Goal: Task Accomplishment & Management: Manage account settings

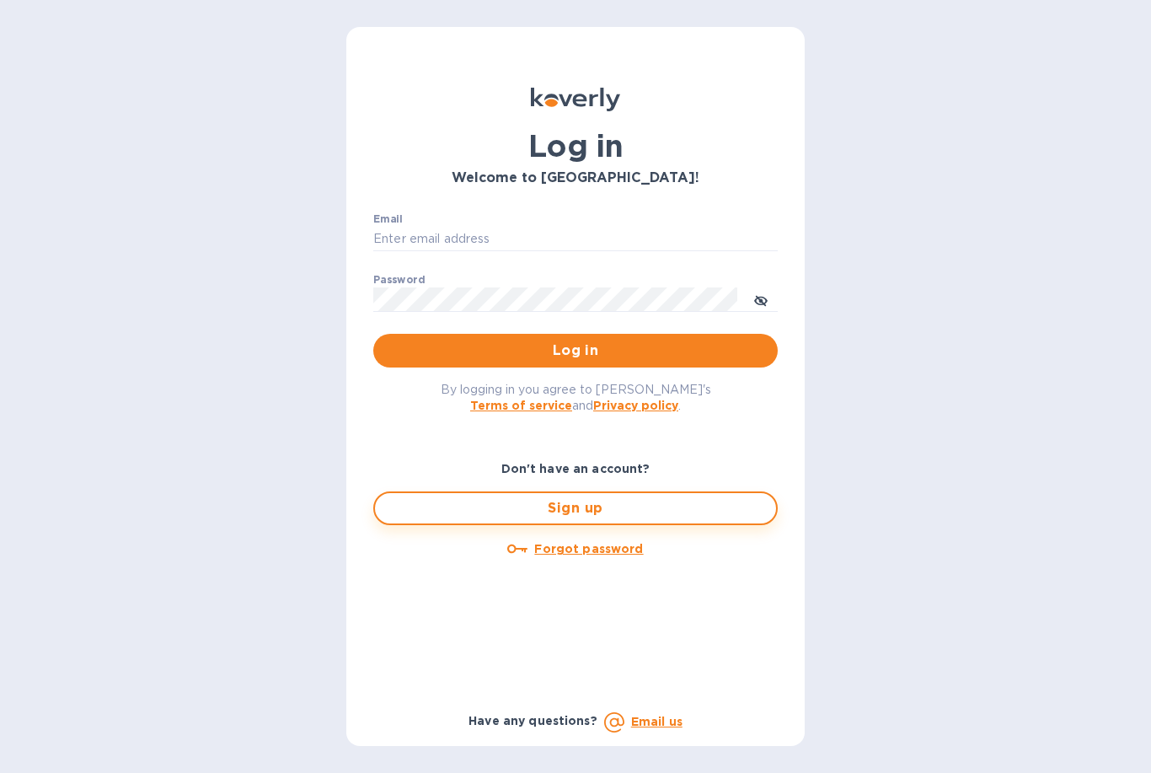
click at [605, 525] on button "Sign up" at bounding box center [575, 508] width 404 height 34
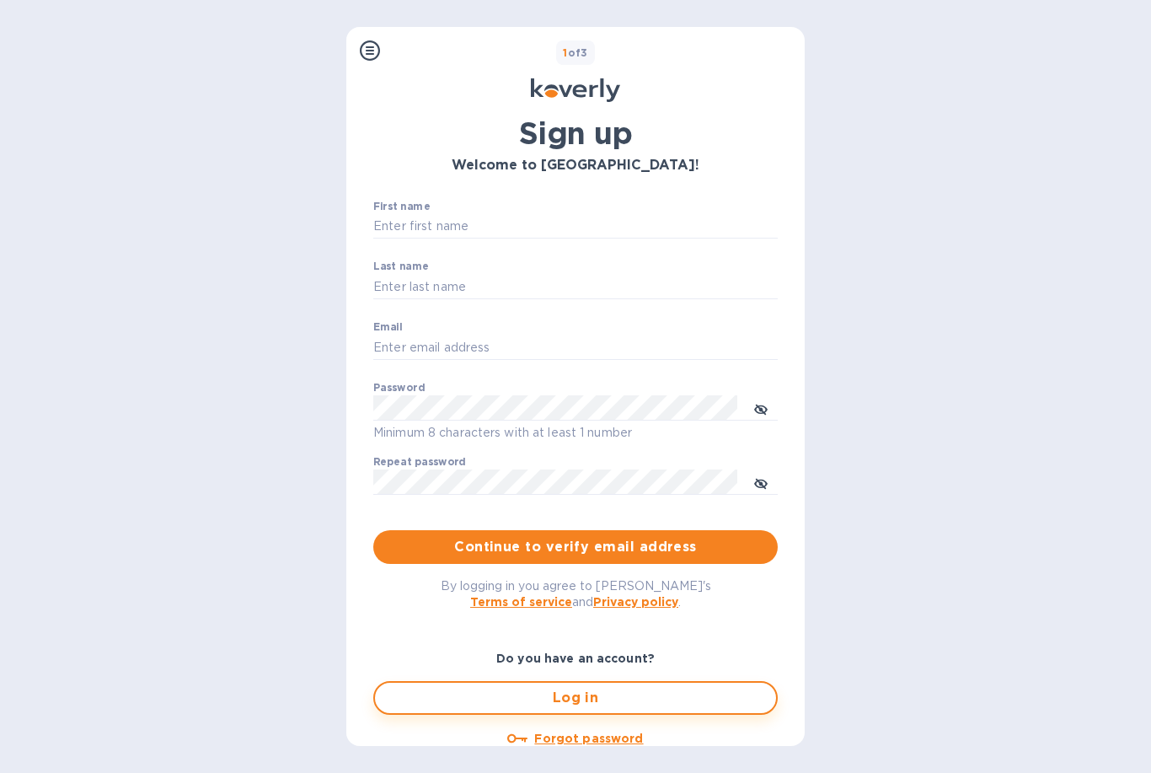
click at [602, 682] on button "Log in" at bounding box center [575, 698] width 404 height 34
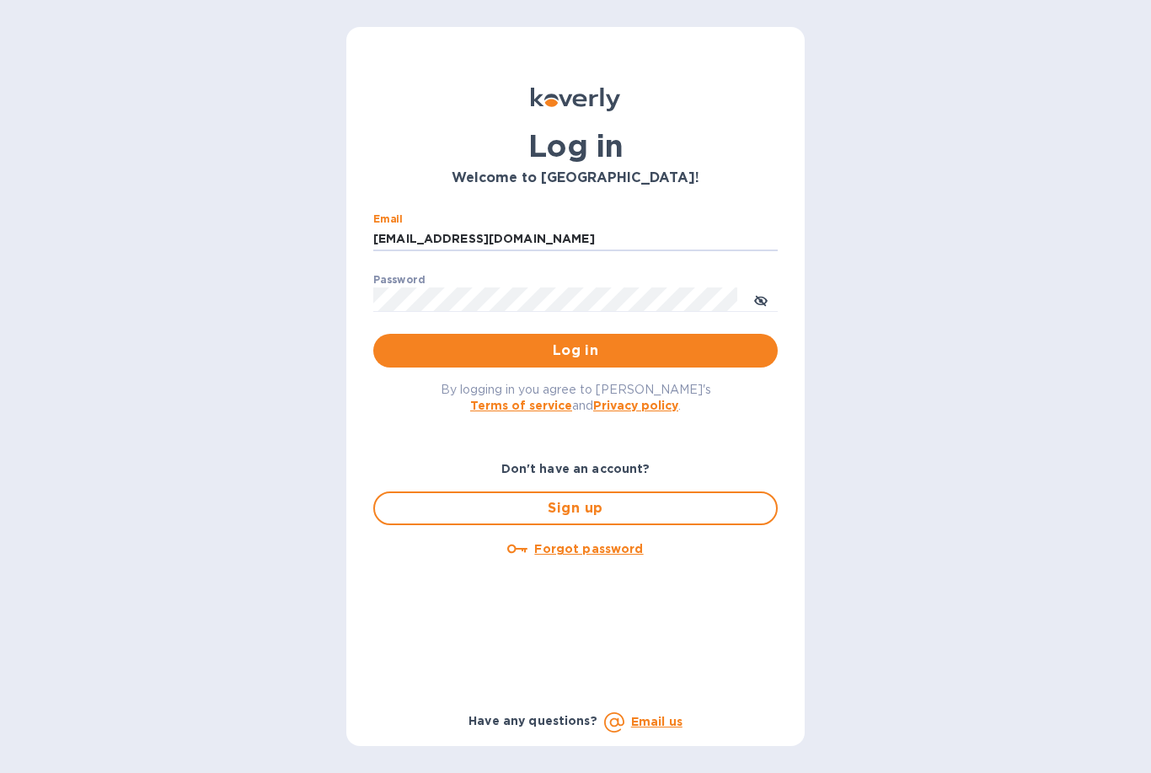
type input "Cycl17@outlook.com"
click at [650, 362] on button "Log in" at bounding box center [575, 351] width 404 height 34
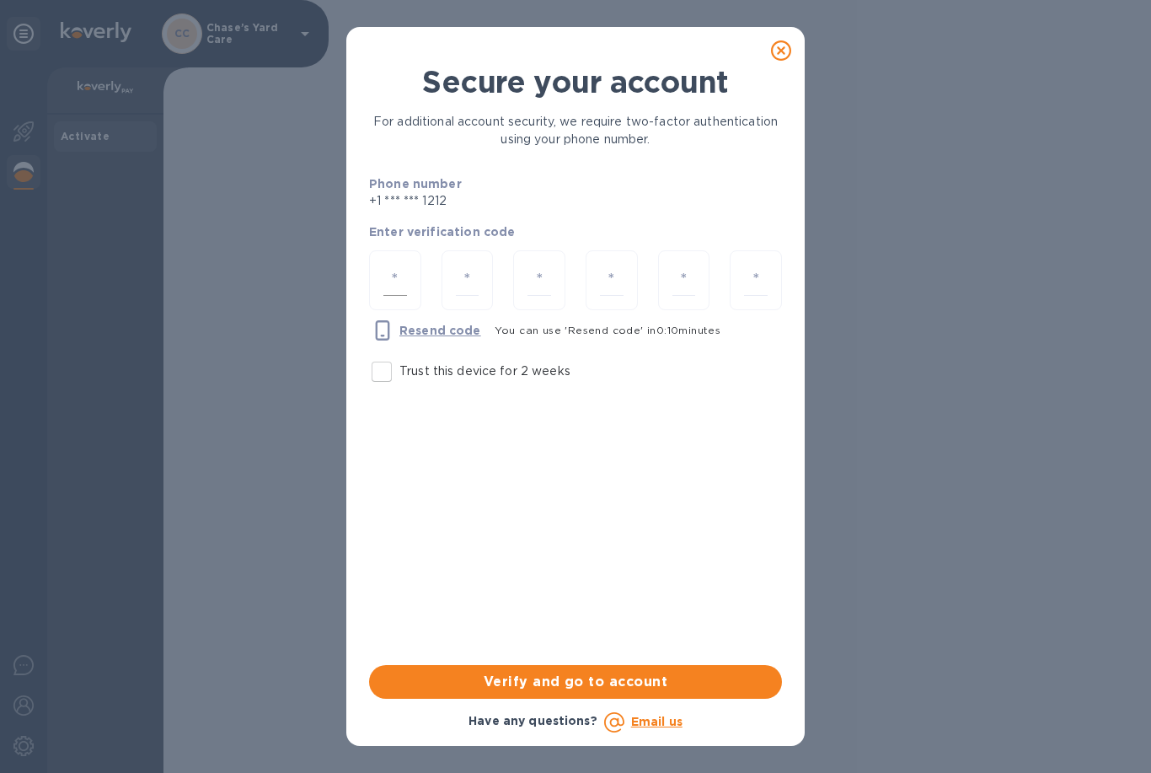
click at [392, 282] on input "number" at bounding box center [395, 280] width 24 height 31
type input "5"
type input "0"
type input "2"
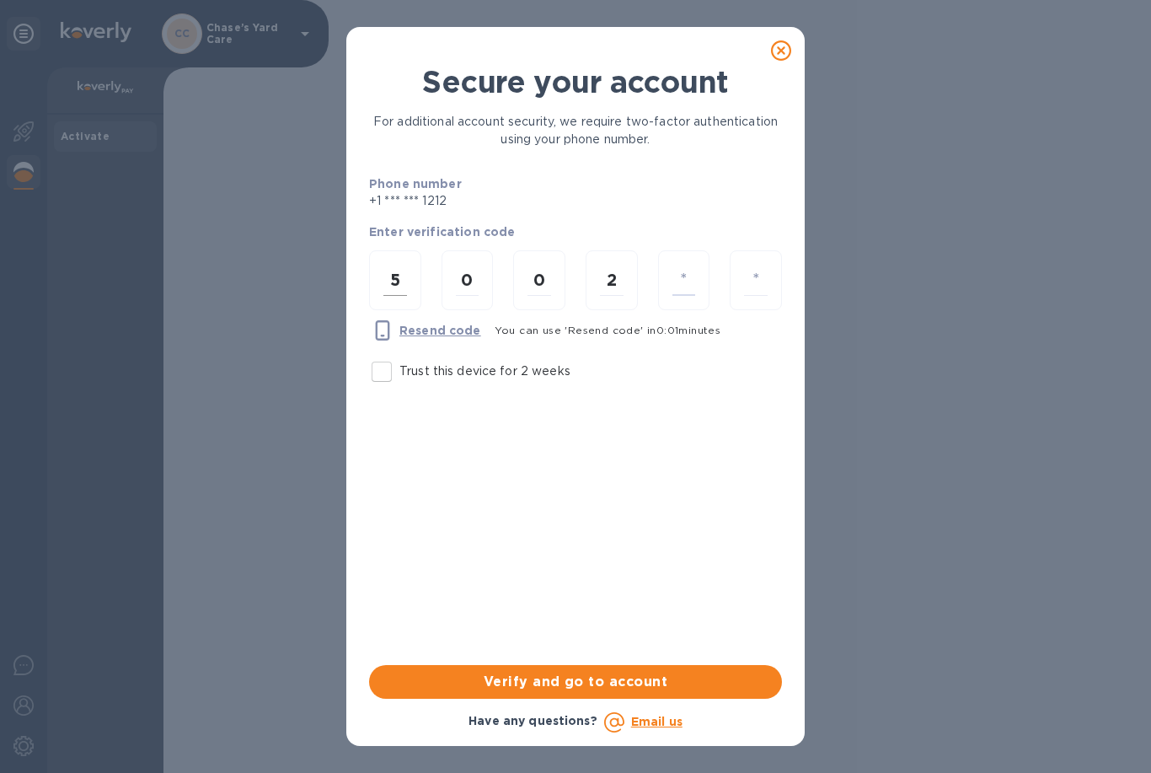
type input "8"
type input "1"
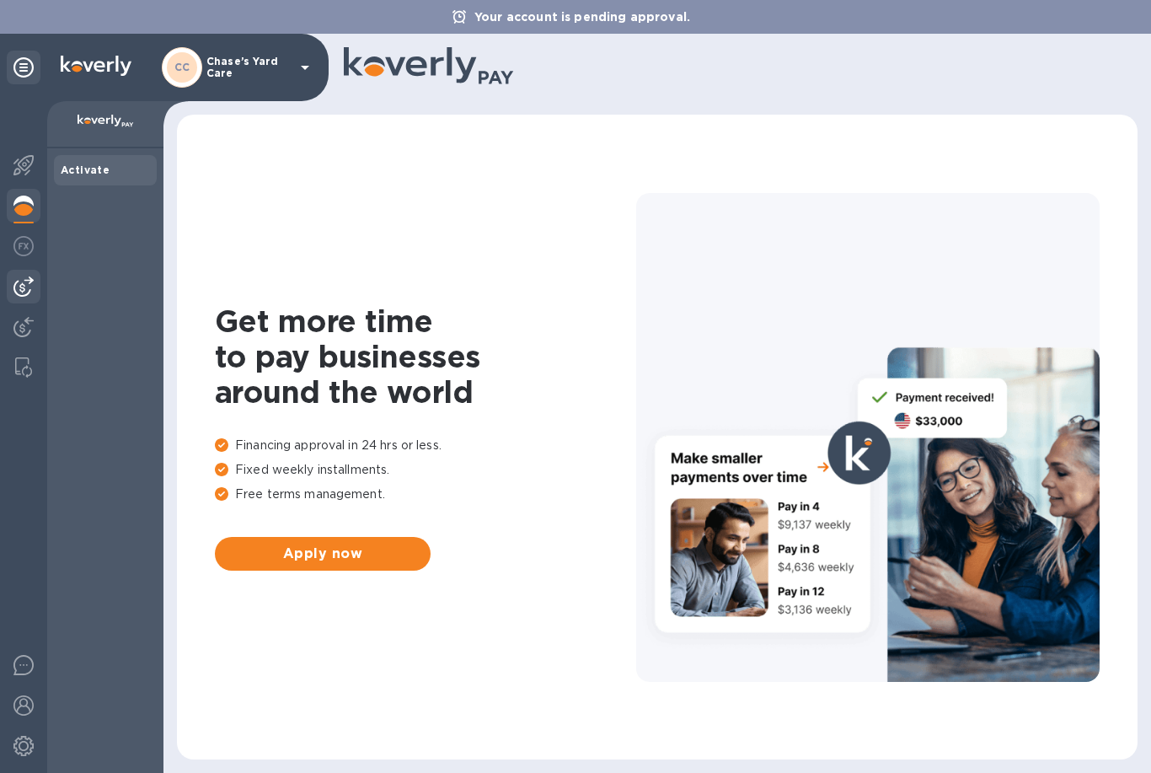
click at [22, 289] on img at bounding box center [23, 286] width 20 height 20
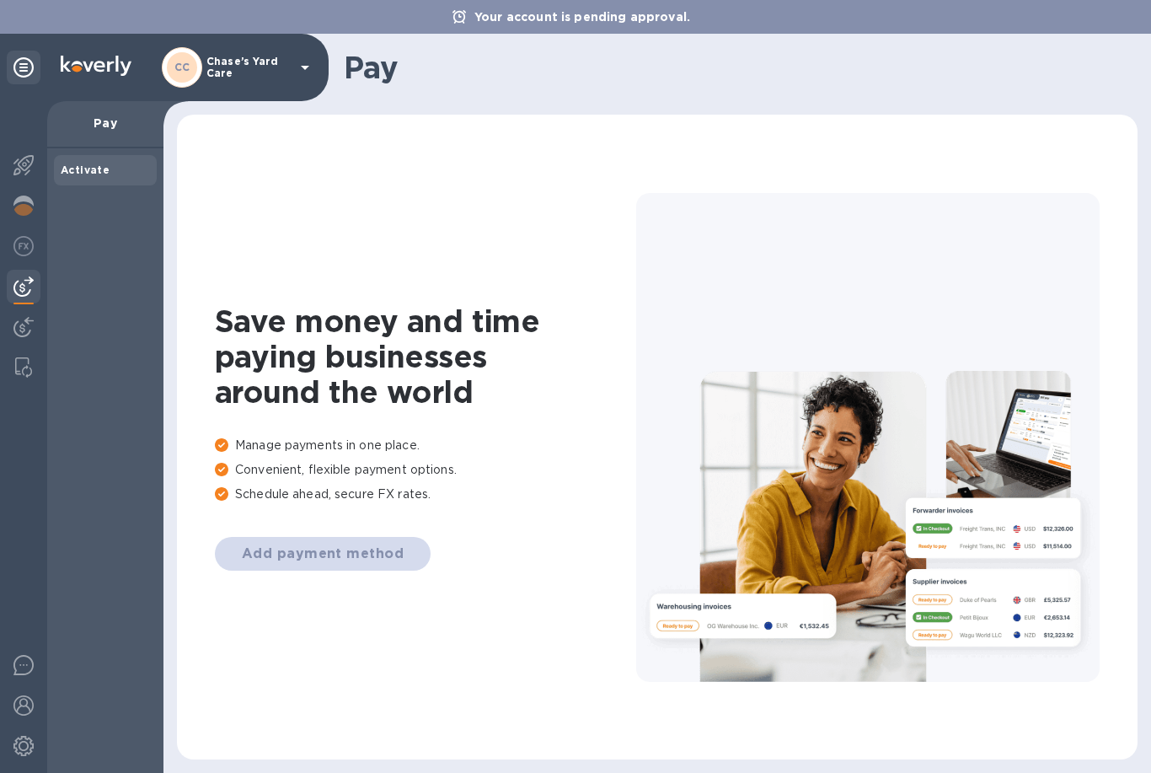
click at [330, 558] on div "Add payment method" at bounding box center [425, 554] width 421 height 34
click at [95, 173] on b "Activate" at bounding box center [85, 169] width 49 height 13
click at [91, 171] on b "Activate" at bounding box center [85, 169] width 49 height 13
click at [95, 124] on p "Pay" at bounding box center [105, 123] width 89 height 17
click at [85, 164] on b "Activate" at bounding box center [85, 169] width 49 height 13
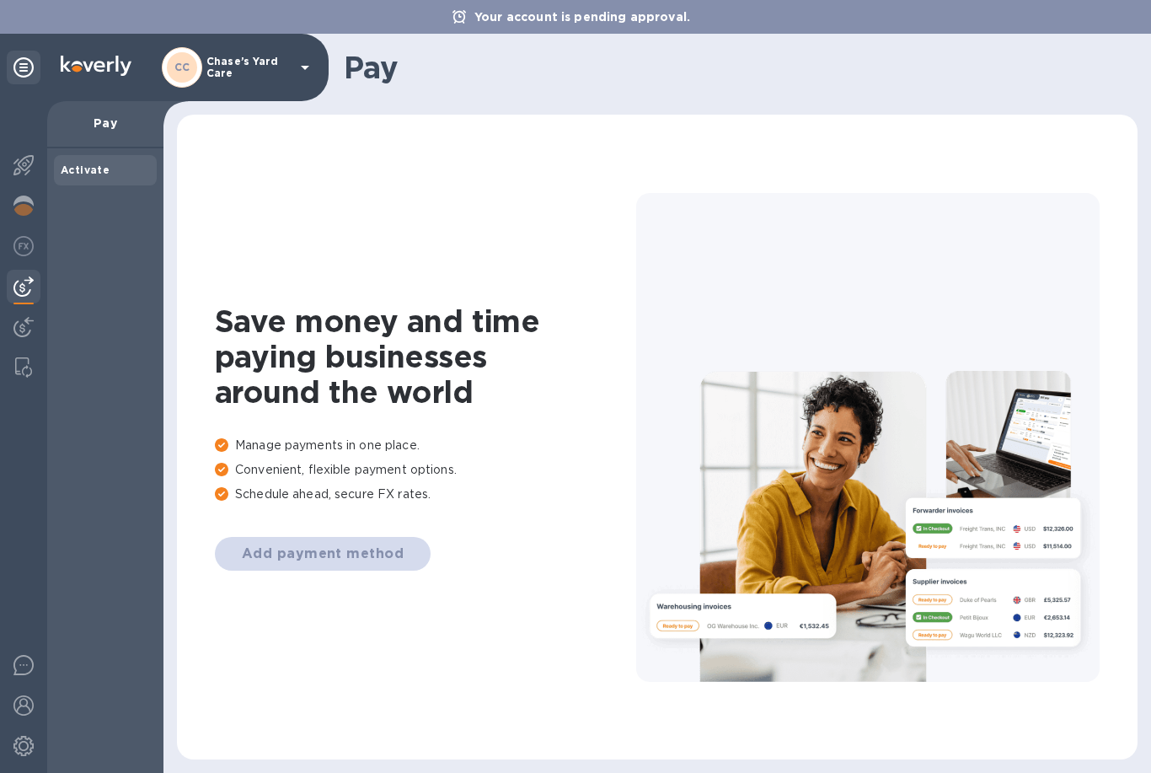
click at [85, 126] on p "Pay" at bounding box center [105, 123] width 89 height 17
click at [94, 177] on span "Activate" at bounding box center [85, 170] width 49 height 17
click at [31, 327] on img at bounding box center [23, 327] width 20 height 20
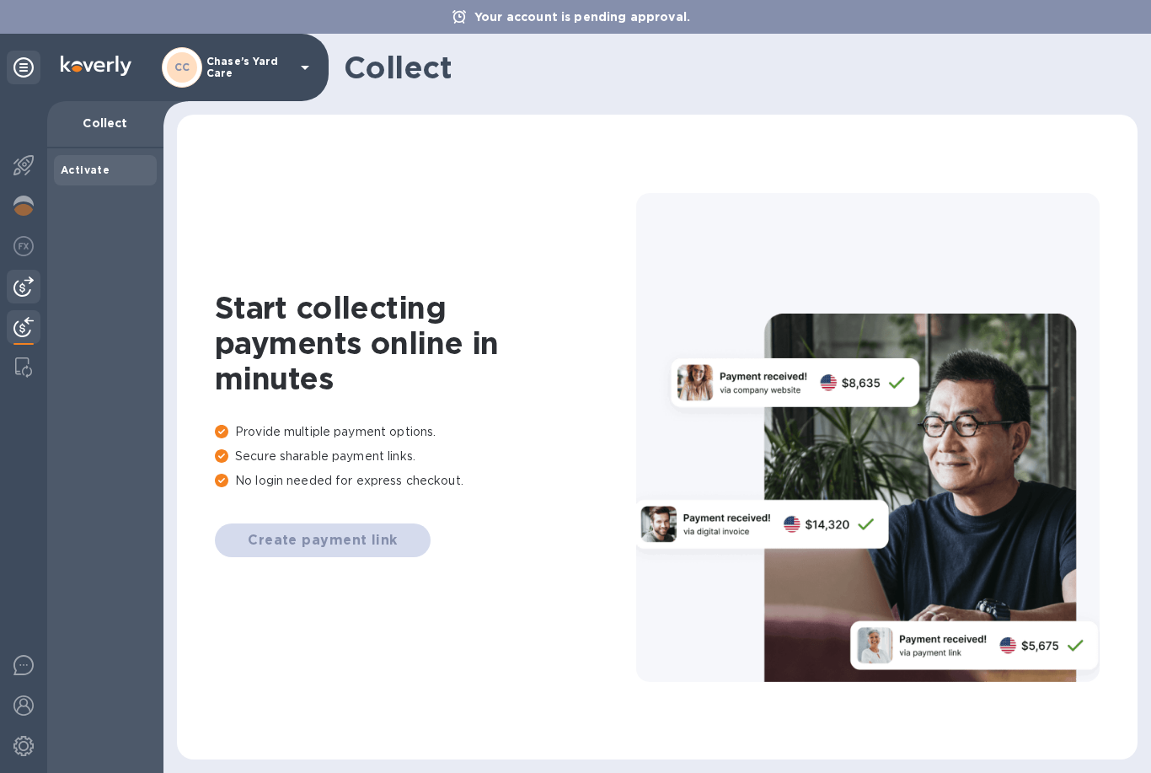
click at [8, 276] on div at bounding box center [24, 287] width 34 height 34
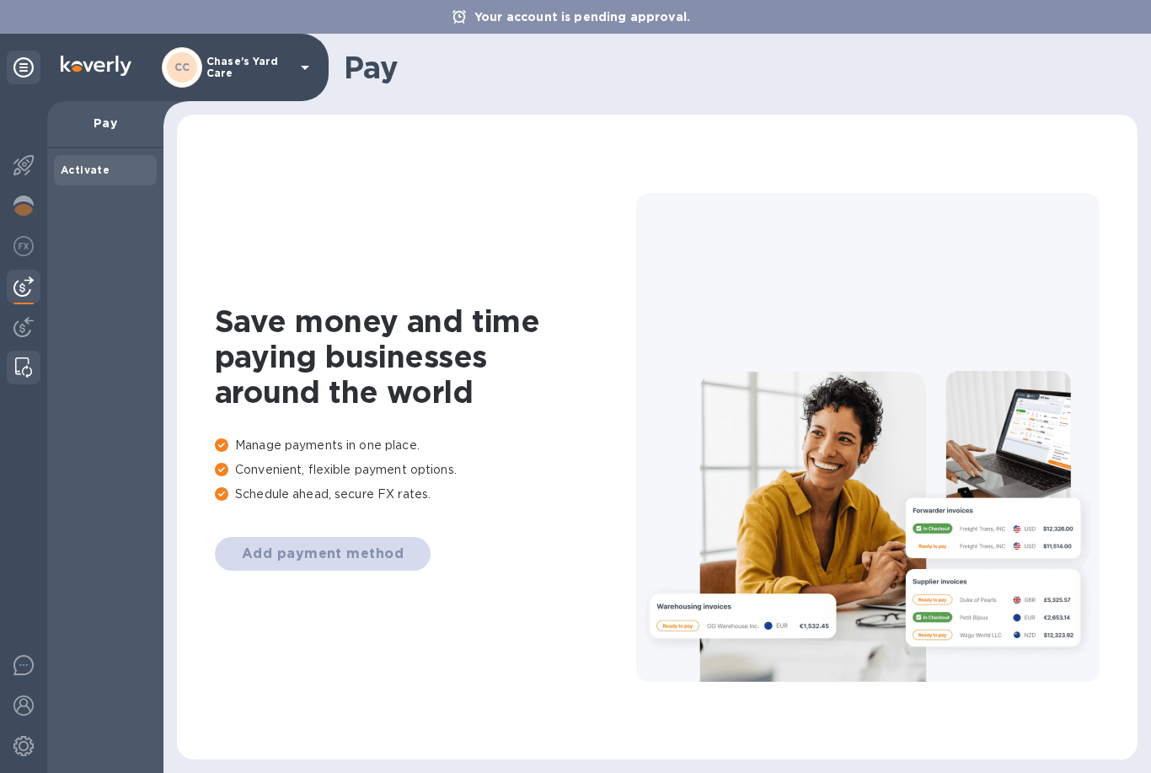
click at [24, 376] on img at bounding box center [23, 367] width 17 height 20
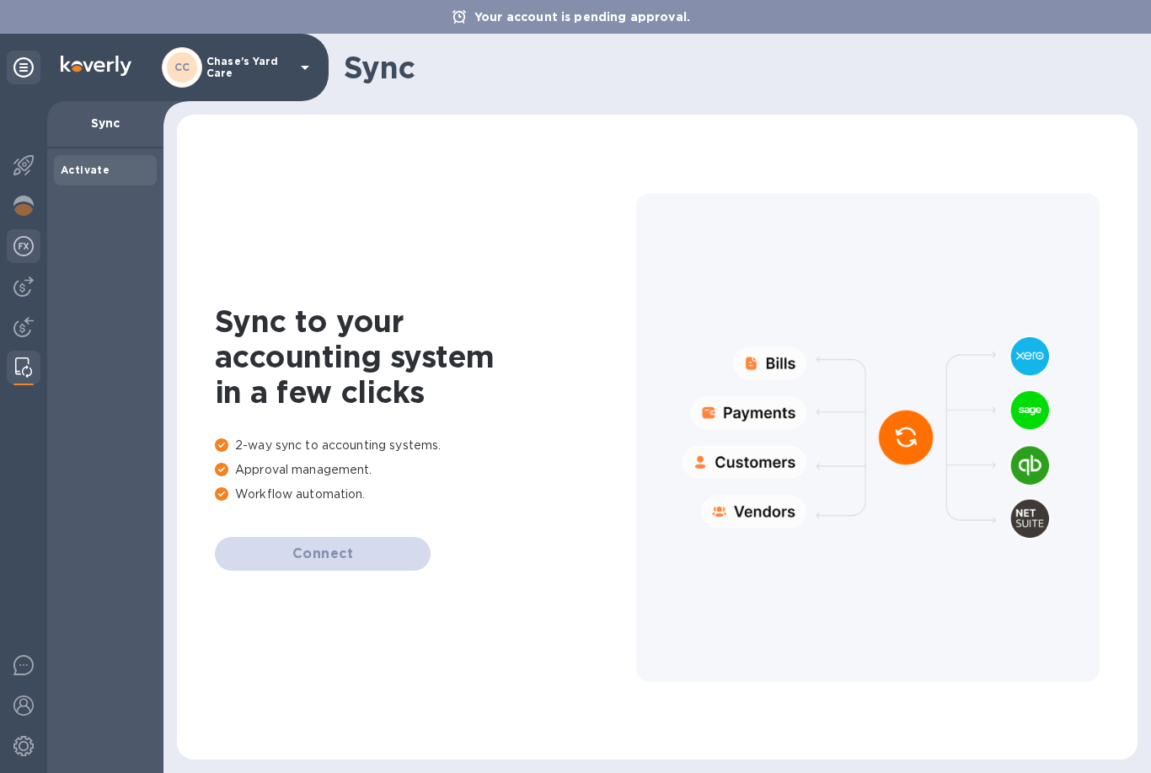
click at [18, 238] on img at bounding box center [23, 246] width 20 height 20
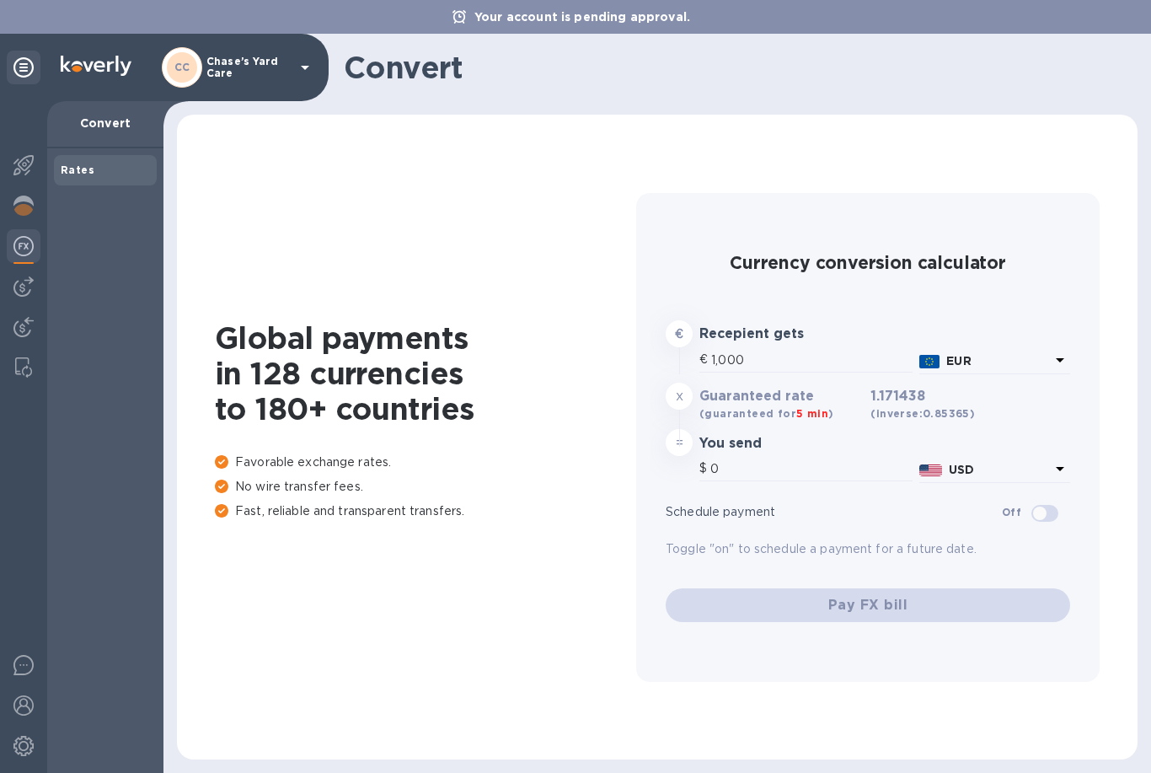
type input "1,171.44"
